Goal: Information Seeking & Learning: Find specific fact

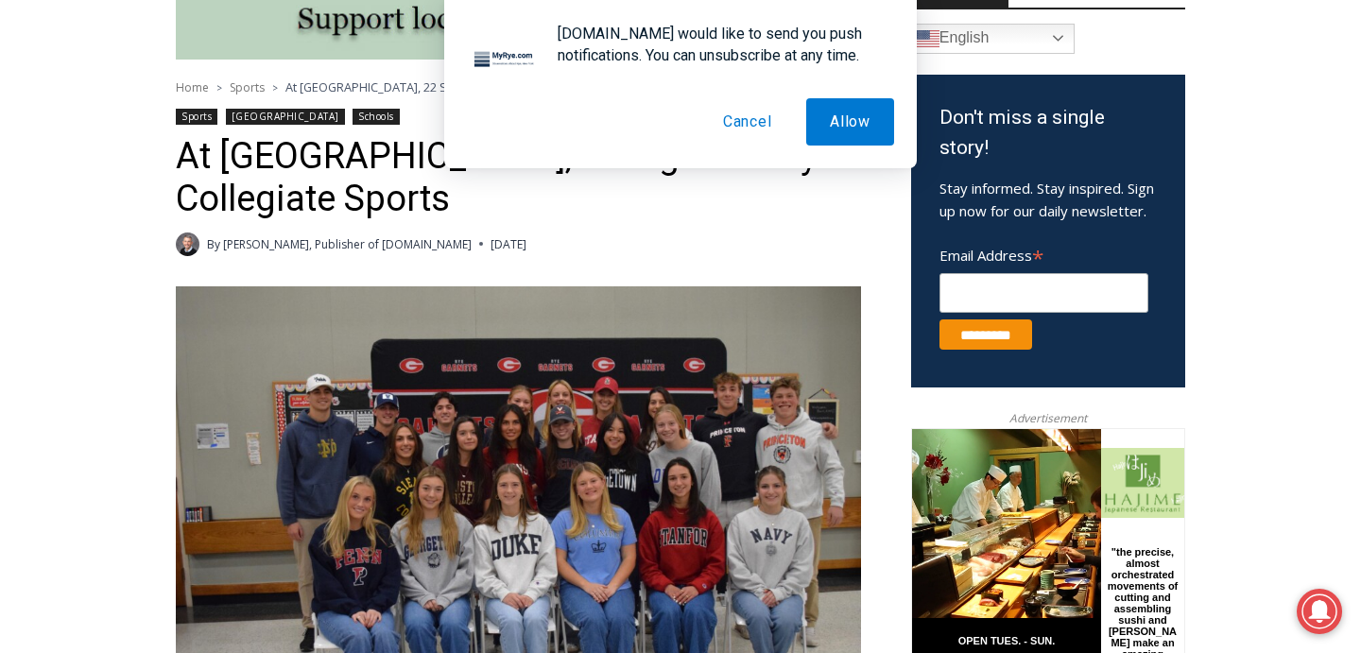
scroll to position [553, 0]
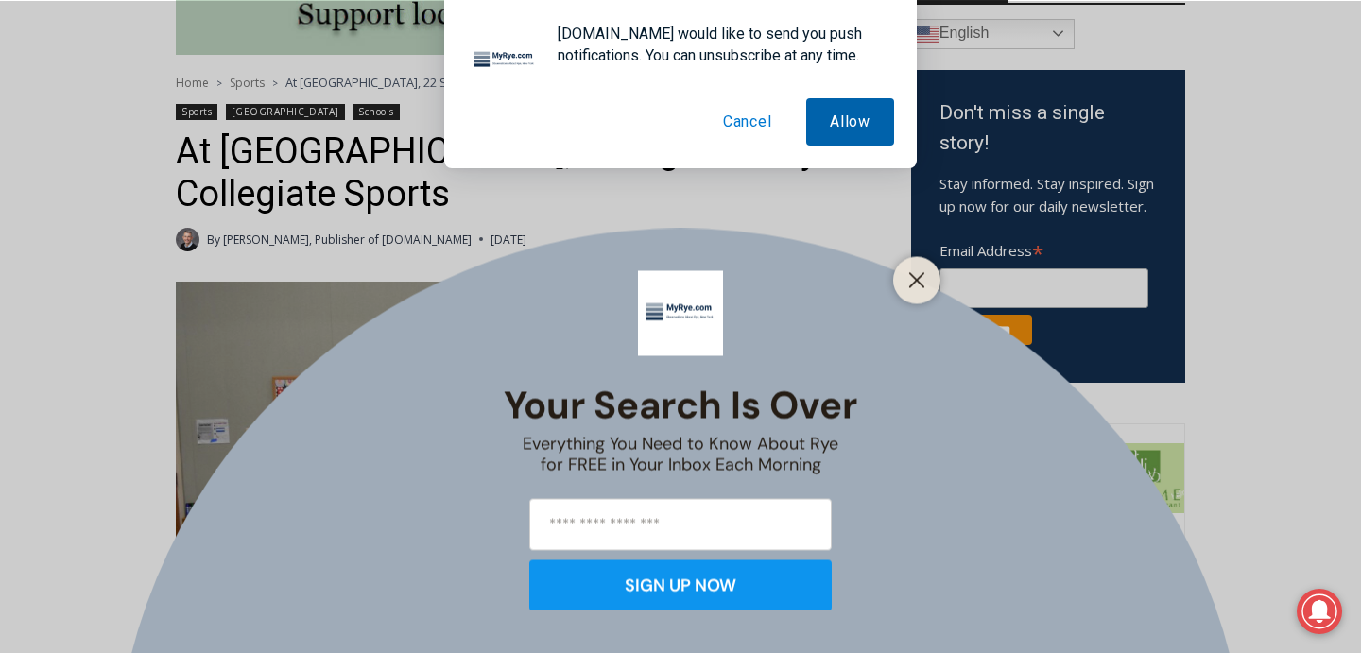
click at [833, 112] on button "Allow" at bounding box center [850, 121] width 88 height 47
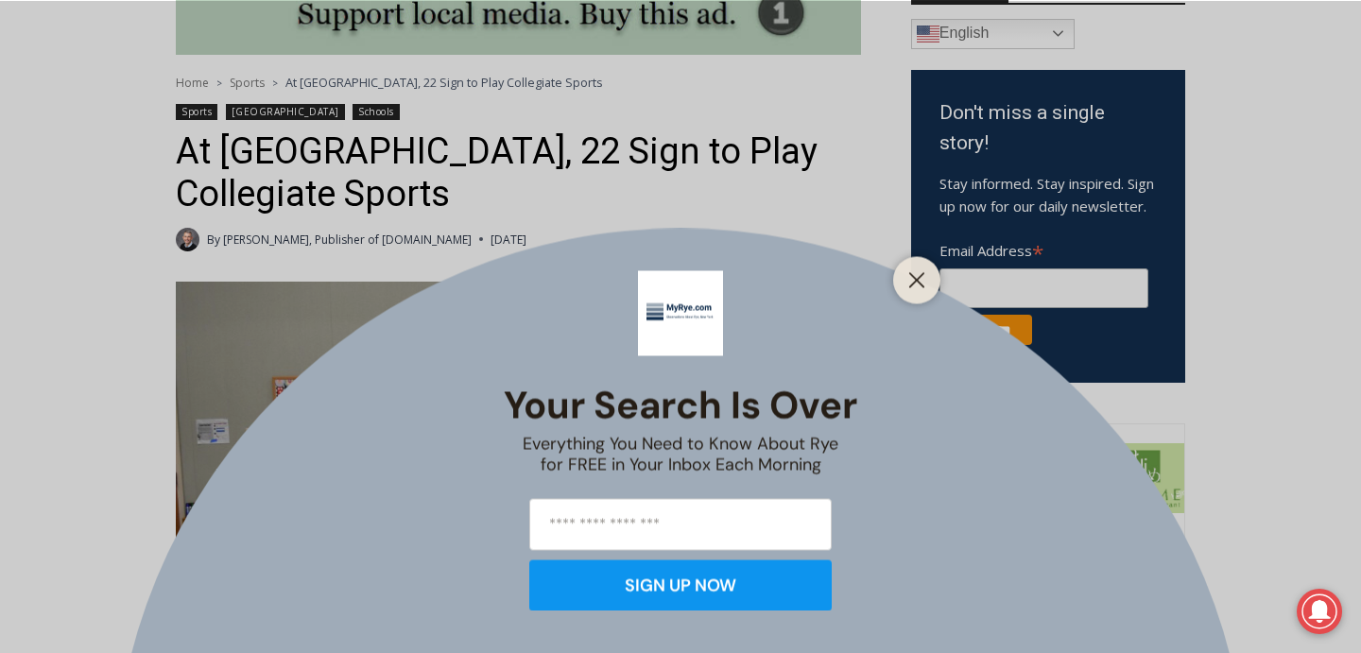
click at [911, 299] on div at bounding box center [916, 279] width 47 height 47
click at [911, 290] on button "Close" at bounding box center [916, 279] width 26 height 26
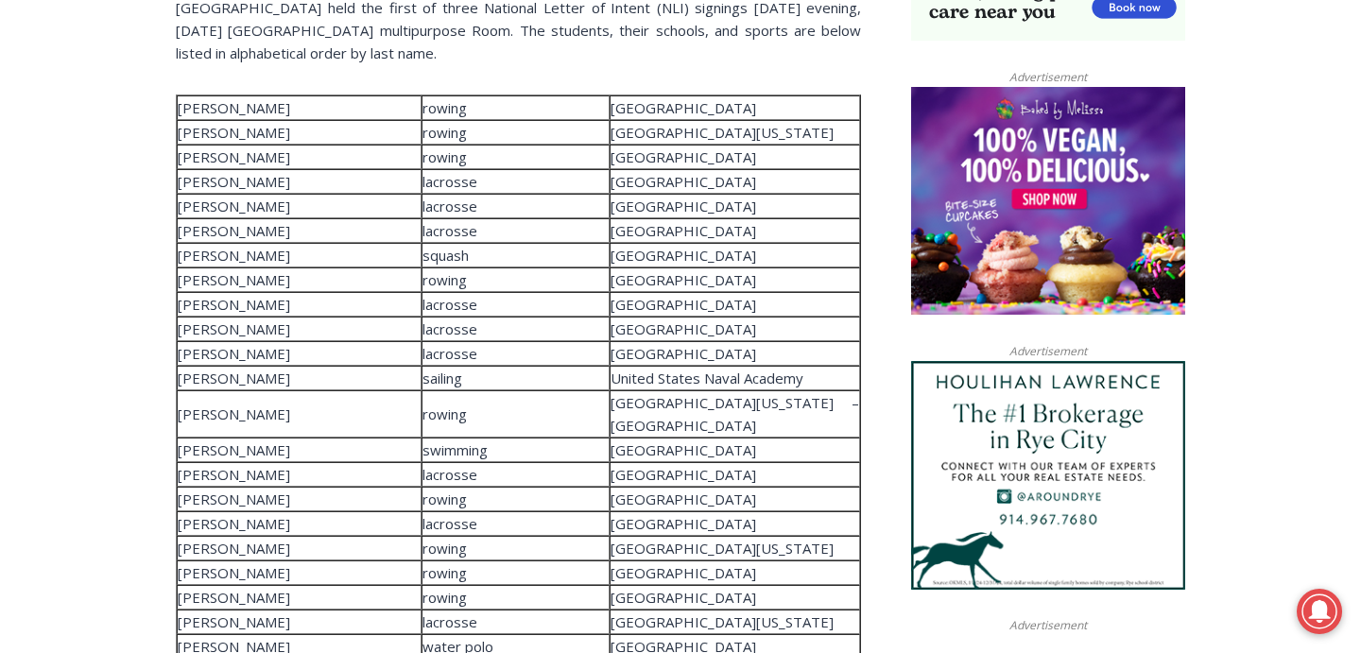
scroll to position [1465, 0]
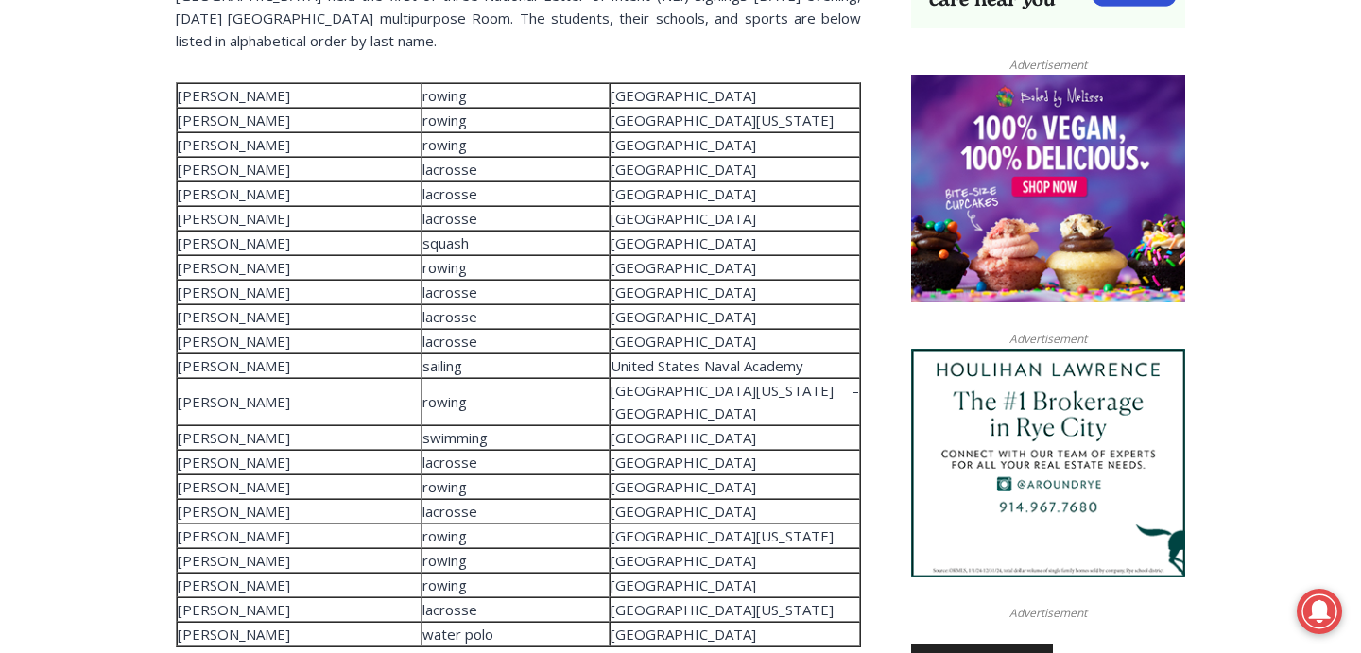
click at [225, 102] on td "[PERSON_NAME]" at bounding box center [299, 95] width 245 height 25
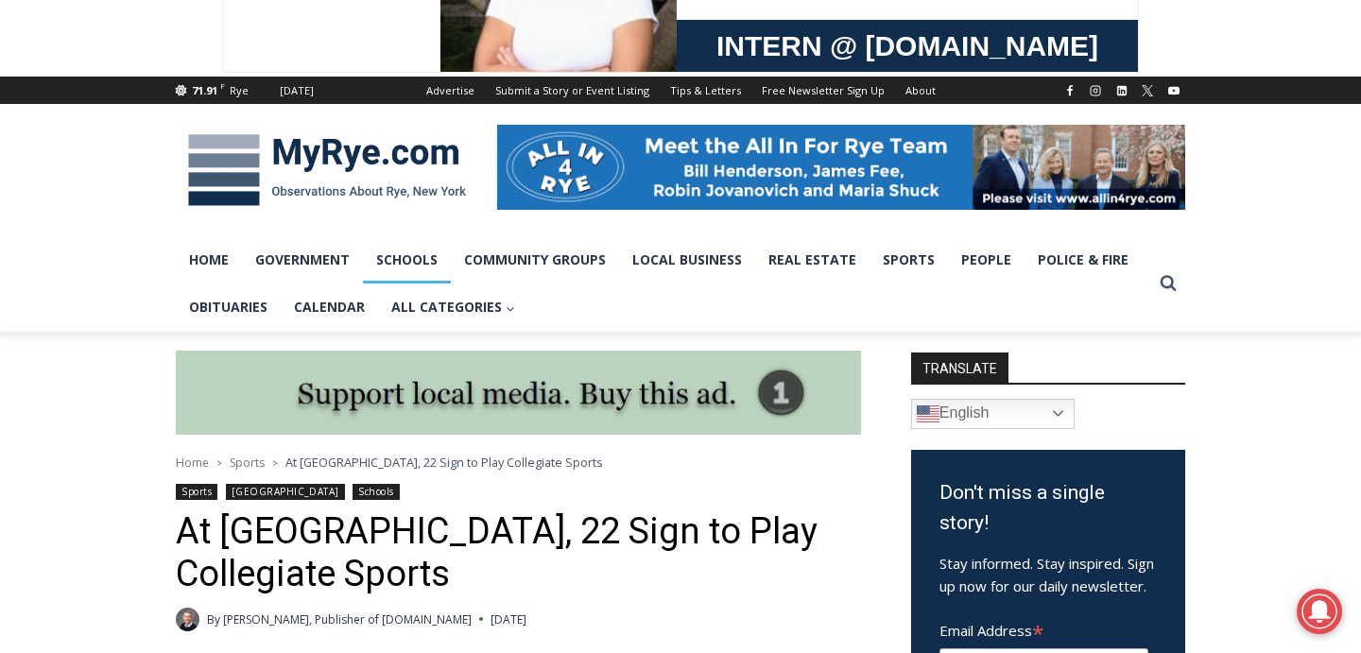
scroll to position [335, 0]
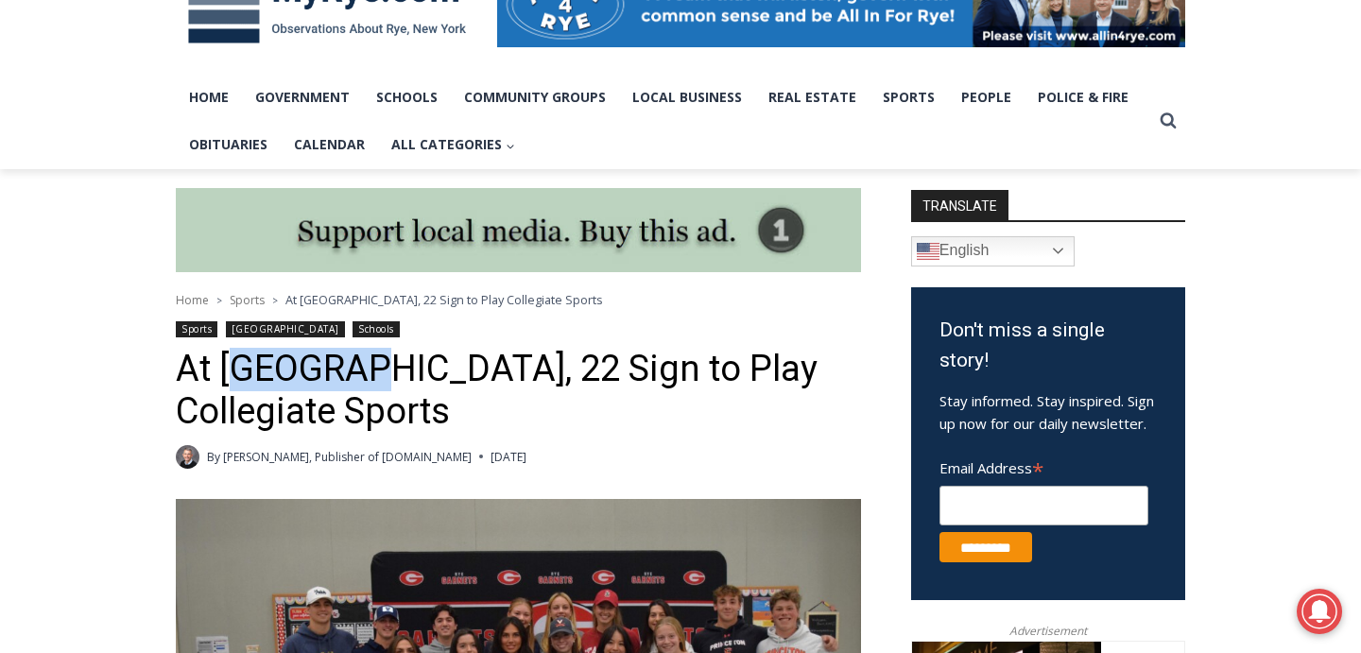
drag, startPoint x: 231, startPoint y: 377, endPoint x: 357, endPoint y: 367, distance: 126.1
click at [357, 369] on h1 "At [GEOGRAPHIC_DATA], 22 Sign to Play Collegiate Sports" at bounding box center [518, 391] width 685 height 86
click at [357, 367] on h1 "At [GEOGRAPHIC_DATA], 22 Sign to Play Collegiate Sports" at bounding box center [518, 391] width 685 height 86
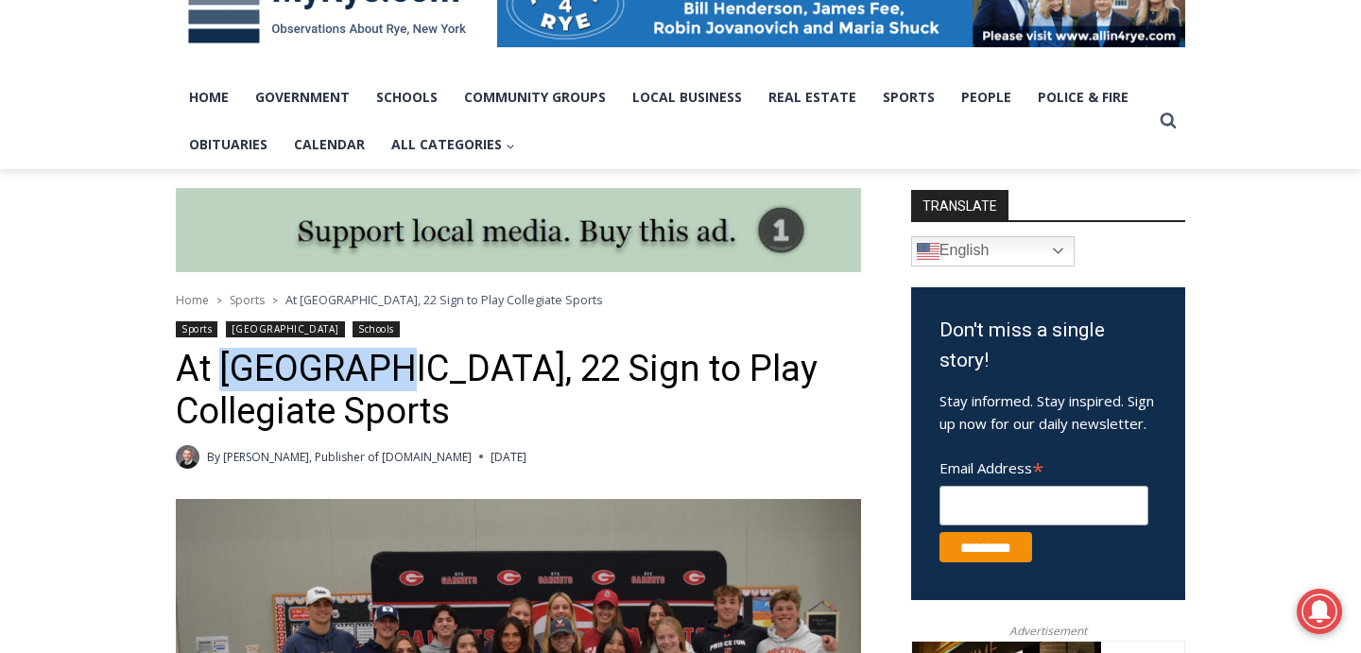
drag, startPoint x: 357, startPoint y: 367, endPoint x: 225, endPoint y: 367, distance: 132.3
click at [222, 367] on h1 "At [GEOGRAPHIC_DATA], 22 Sign to Play Collegiate Sports" at bounding box center [518, 391] width 685 height 86
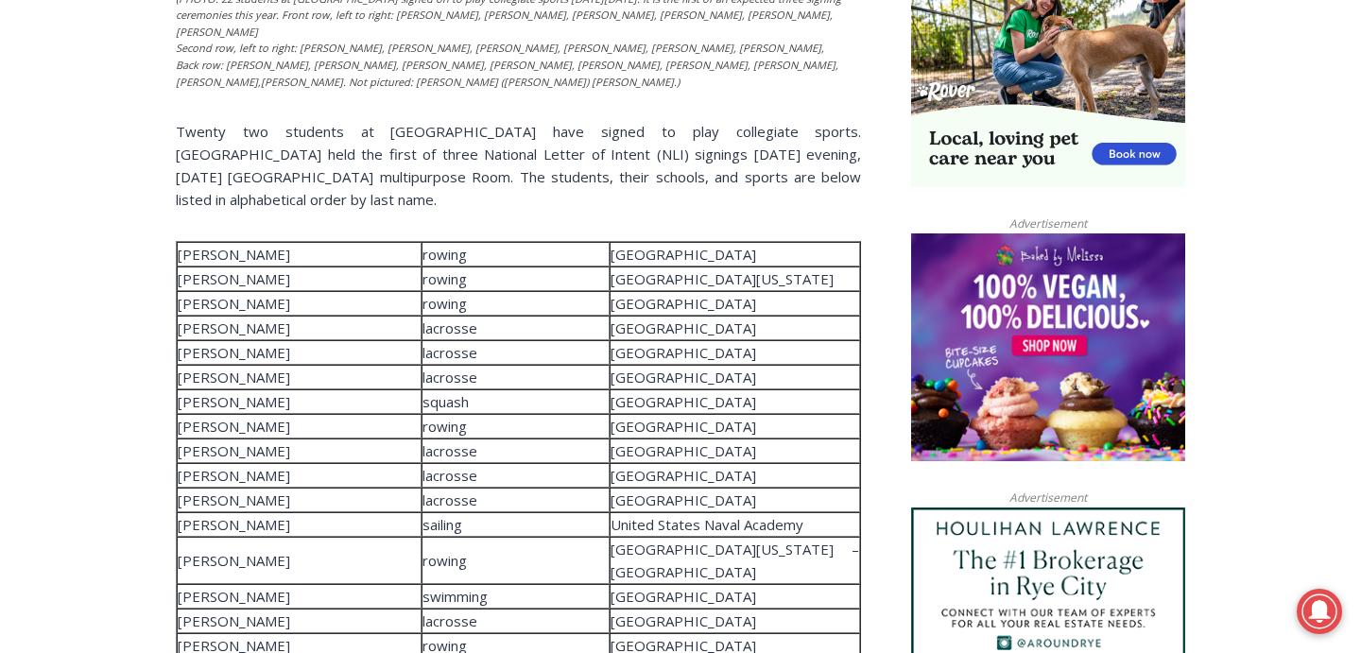
scroll to position [1319, 0]
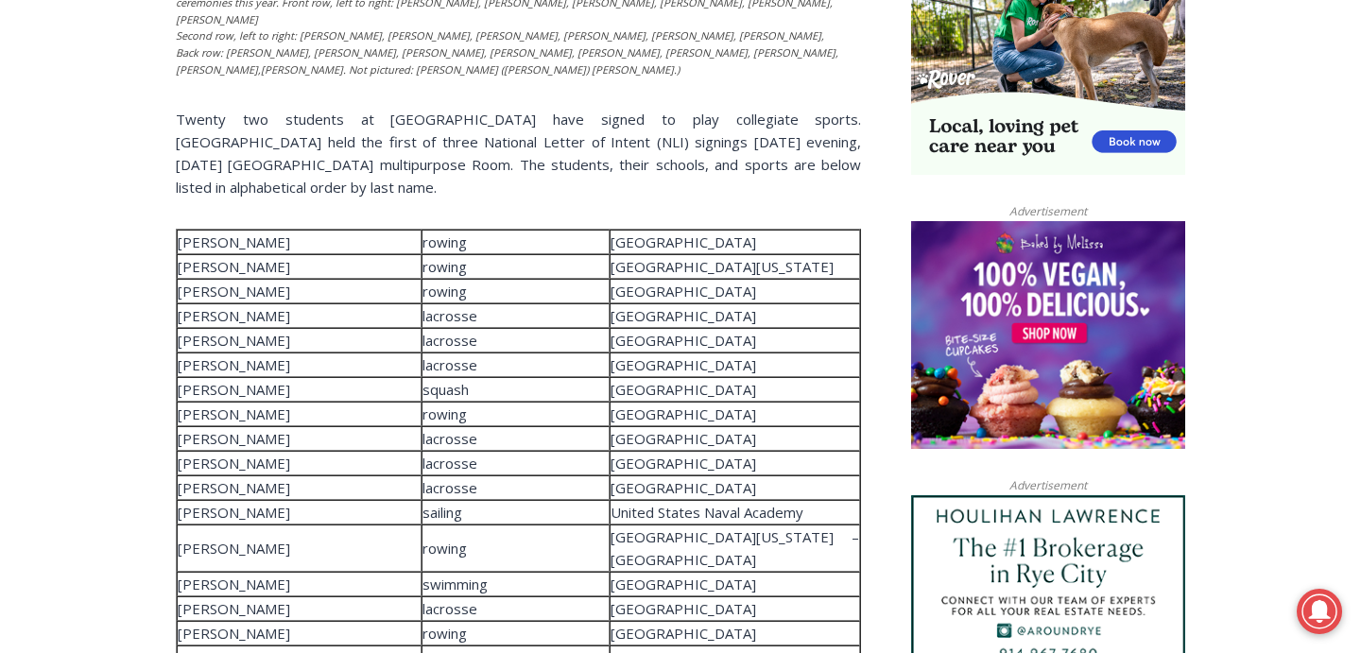
drag, startPoint x: 301, startPoint y: 266, endPoint x: 180, endPoint y: 269, distance: 121.9
click at [180, 269] on td "[PERSON_NAME]" at bounding box center [299, 266] width 245 height 25
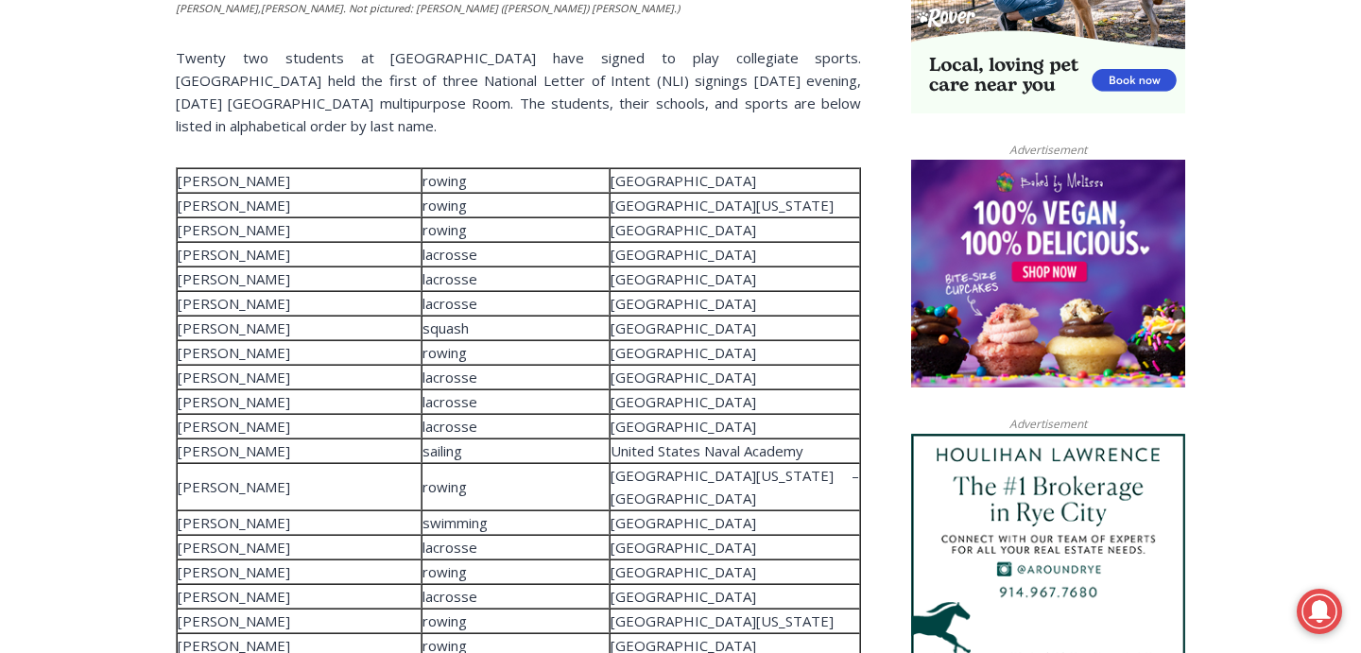
scroll to position [1465, 0]
